Goal: Transaction & Acquisition: Purchase product/service

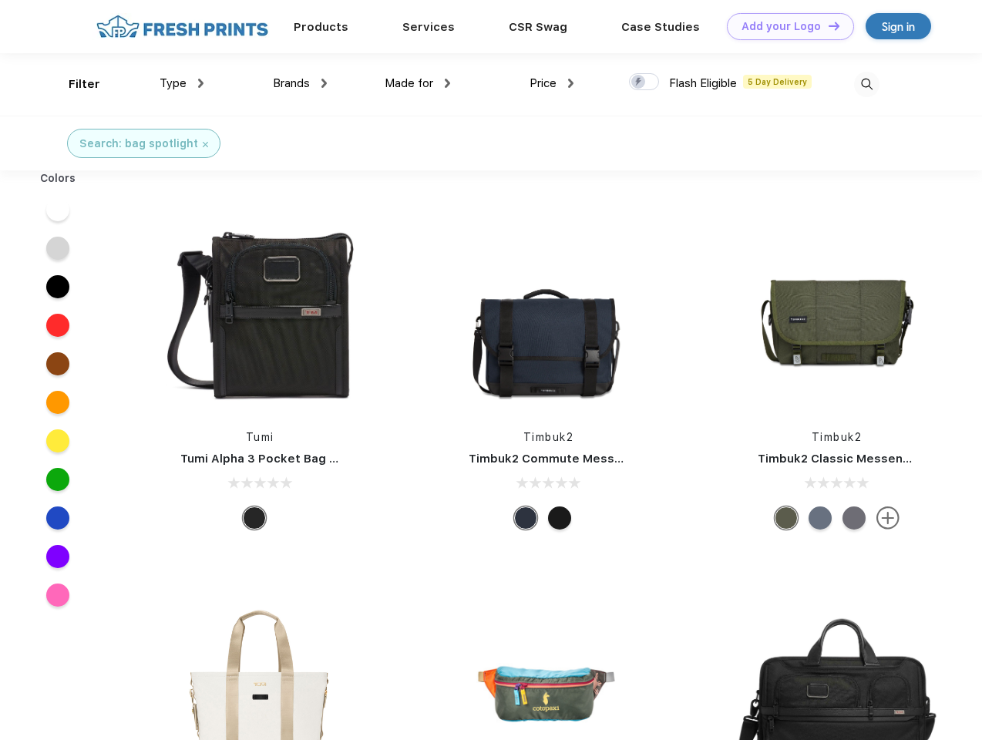
click at [784, 26] on link "Add your Logo Design Tool" at bounding box center [790, 26] width 127 height 27
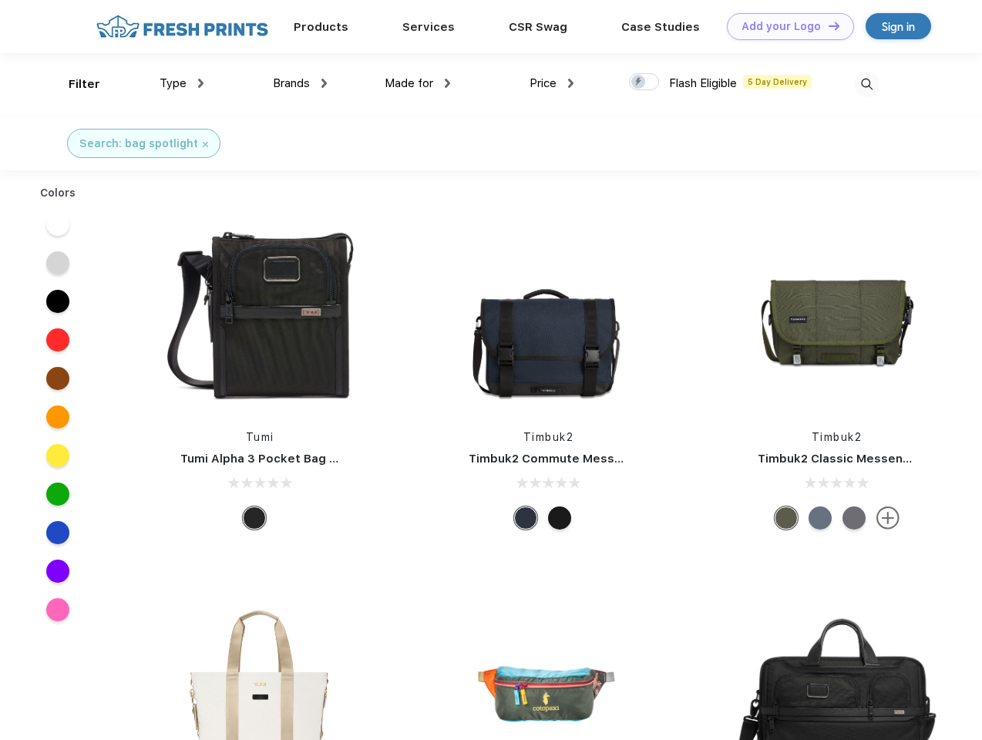
click at [0, 0] on div "Design Tool" at bounding box center [0, 0] width 0 height 0
click at [827, 25] on link "Add your Logo Design Tool" at bounding box center [790, 26] width 127 height 27
click at [74, 84] on div "Filter" at bounding box center [85, 85] width 32 height 18
click at [182, 83] on span "Type" at bounding box center [173, 83] width 27 height 14
click at [300, 83] on span "Brands" at bounding box center [291, 83] width 37 height 14
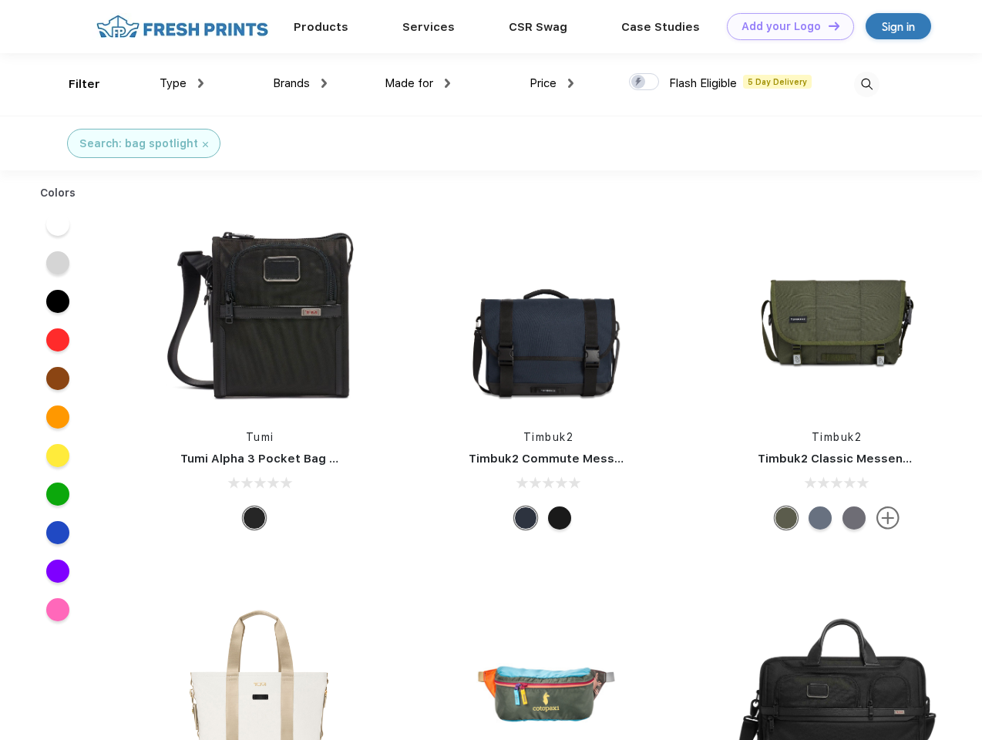
click at [418, 83] on span "Made for" at bounding box center [409, 83] width 49 height 14
click at [552, 83] on span "Price" at bounding box center [542, 83] width 27 height 14
click at [644, 82] on div at bounding box center [644, 81] width 30 height 17
click at [639, 82] on input "checkbox" at bounding box center [634, 77] width 10 height 10
click at [866, 84] on img at bounding box center [866, 84] width 25 height 25
